Goal: Transaction & Acquisition: Purchase product/service

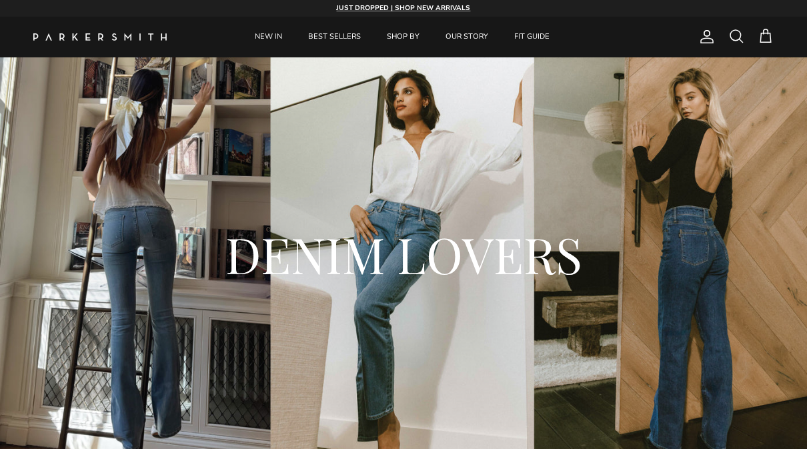
click at [734, 40] on span at bounding box center [737, 36] width 16 height 16
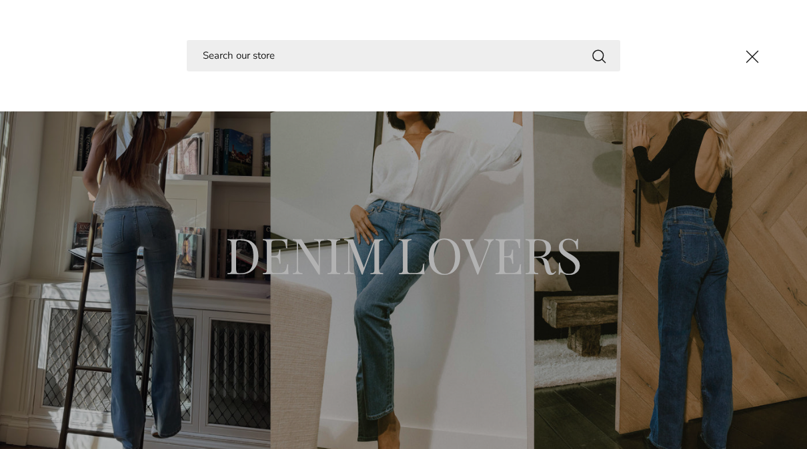
click at [241, 59] on input "Search" at bounding box center [404, 55] width 434 height 31
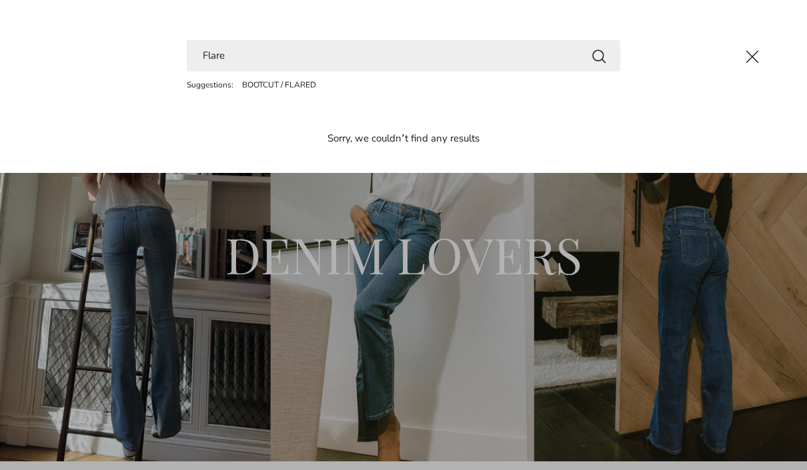
type input "Flare"
click at [599, 55] on button "Search" at bounding box center [599, 55] width 16 height 17
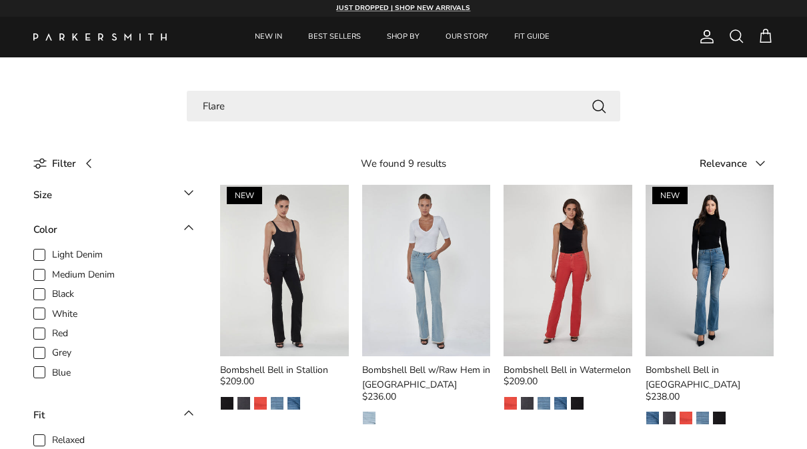
click at [283, 404] on img "Laguna" at bounding box center [277, 403] width 13 height 13
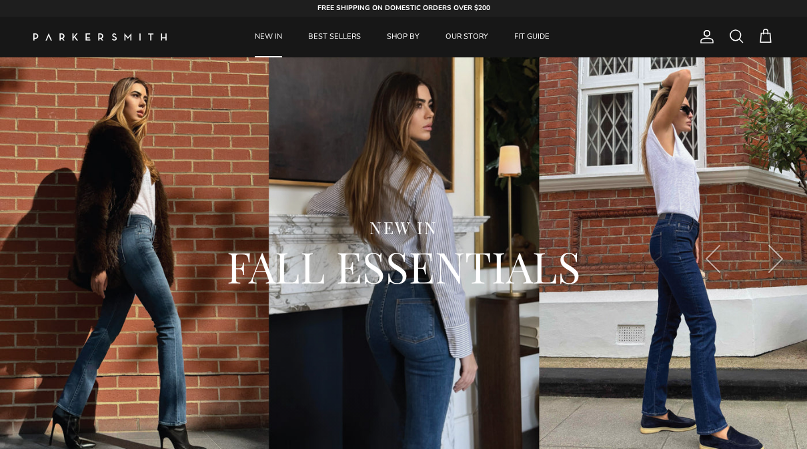
click at [732, 33] on span at bounding box center [737, 36] width 16 height 16
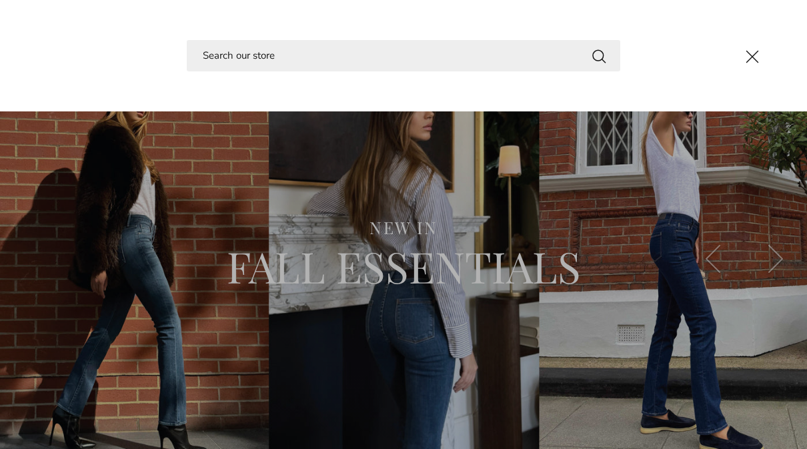
click at [236, 54] on input "Search" at bounding box center [404, 55] width 434 height 31
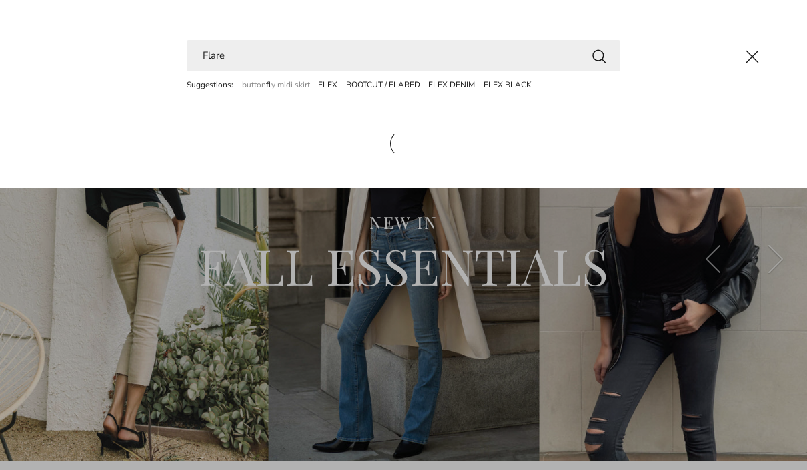
type input "Flare"
click at [599, 55] on button "Search" at bounding box center [599, 55] width 16 height 17
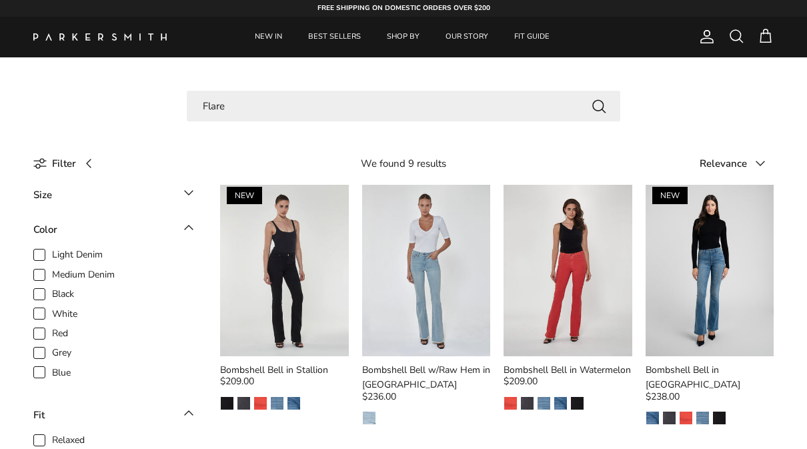
click at [674, 412] on img "Point Break" at bounding box center [669, 418] width 13 height 13
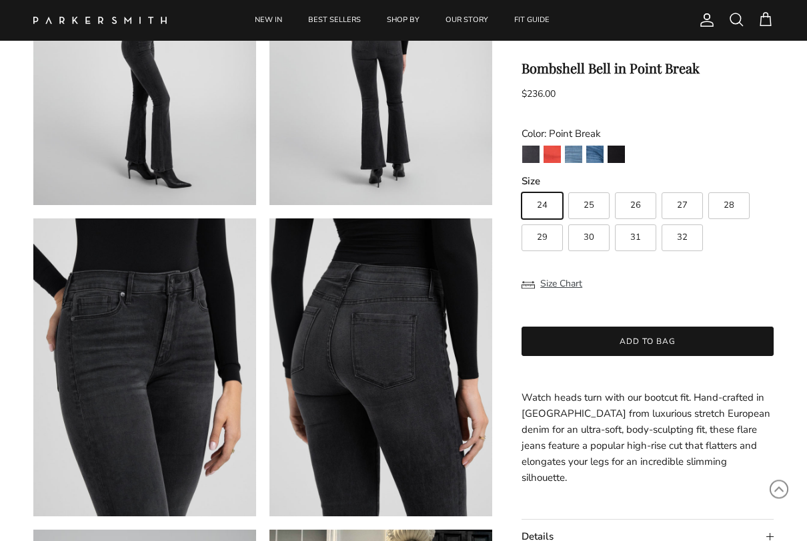
scroll to position [517, 0]
click at [608, 162] on img "Stallion" at bounding box center [616, 154] width 17 height 17
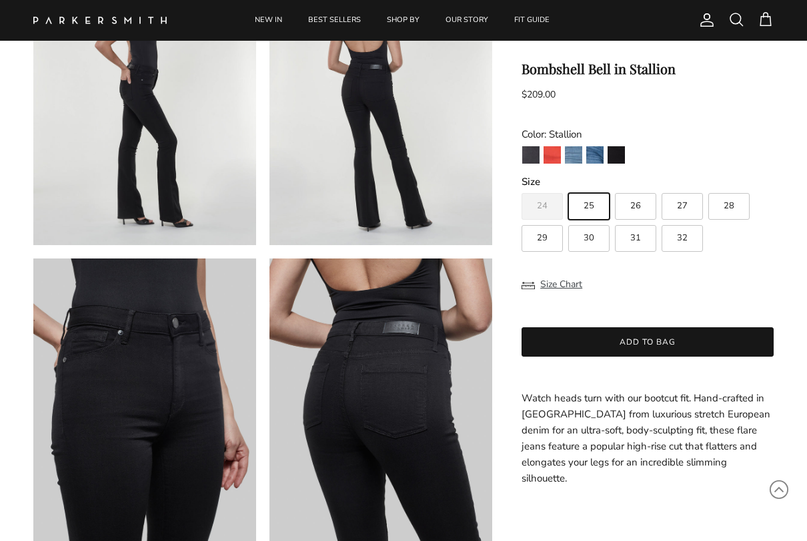
scroll to position [480, 0]
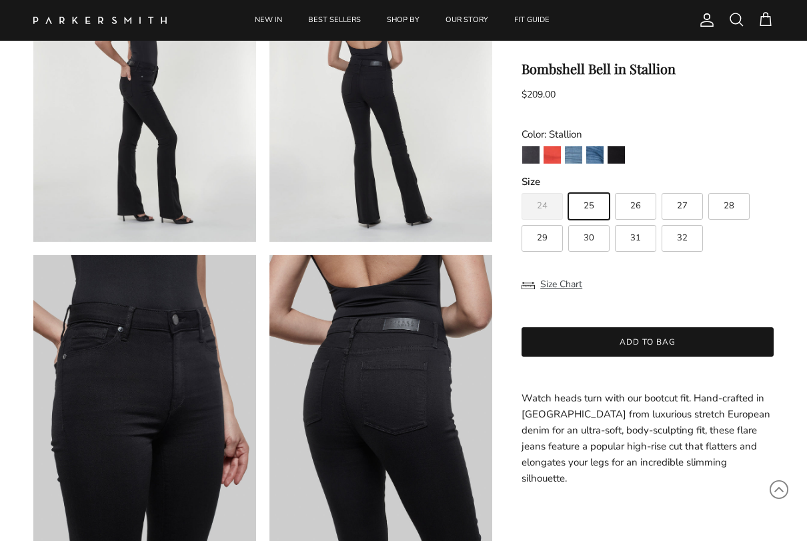
click at [535, 161] on img "Point Break" at bounding box center [531, 154] width 17 height 17
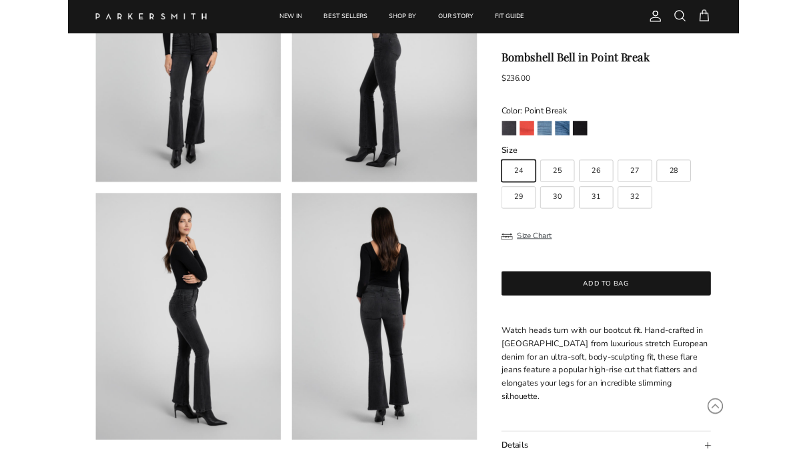
scroll to position [194, 0]
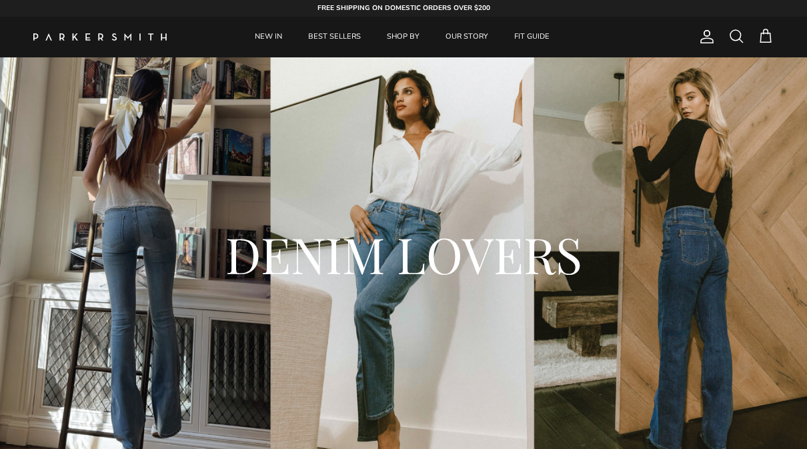
click at [737, 29] on span at bounding box center [737, 36] width 16 height 16
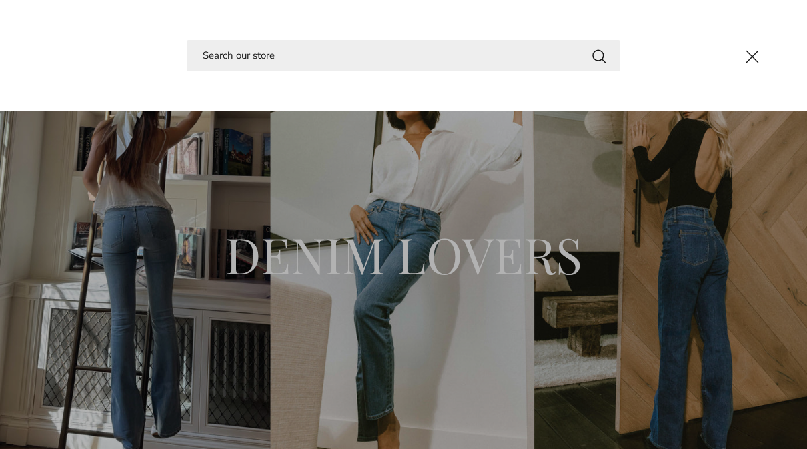
click at [253, 66] on input "Search" at bounding box center [404, 55] width 434 height 31
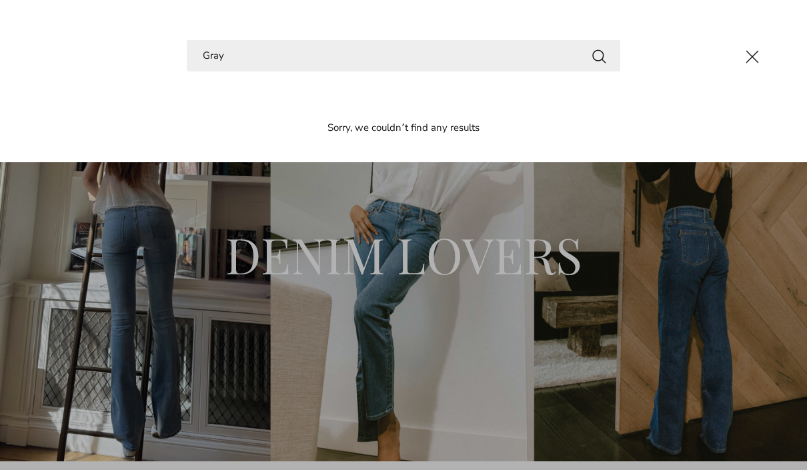
type input "Gray"
click at [599, 55] on button "Search" at bounding box center [599, 55] width 16 height 17
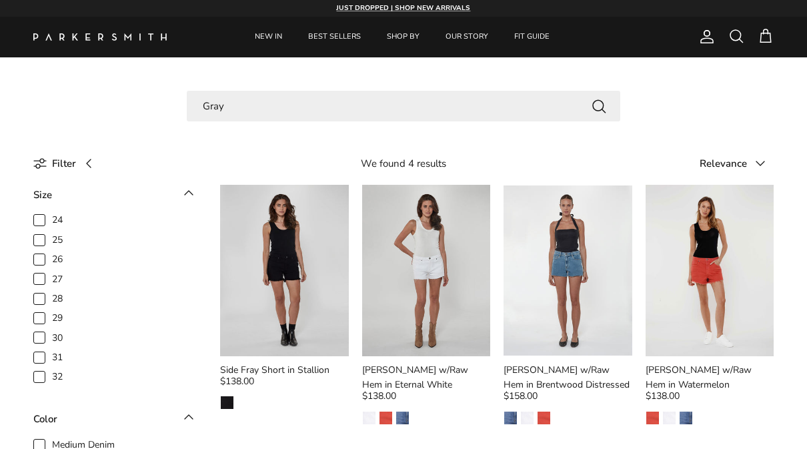
click at [240, 112] on input "Gray" at bounding box center [404, 106] width 434 height 31
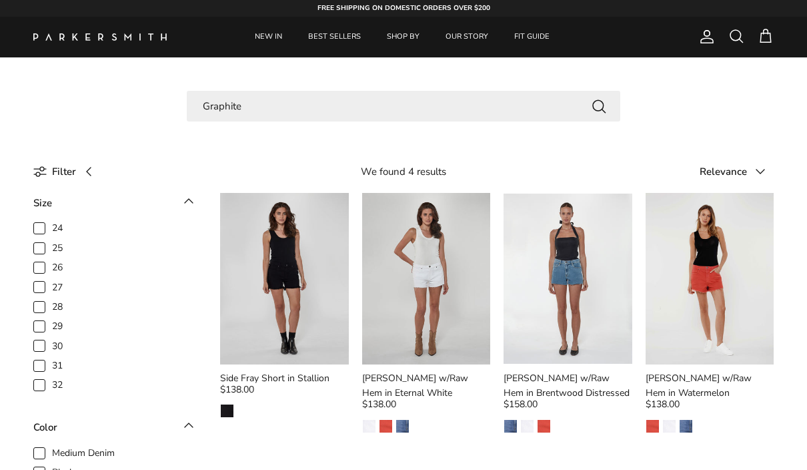
type input "Graphite"
click at [599, 105] on button "Search" at bounding box center [599, 105] width 16 height 17
